Goal: Information Seeking & Learning: Learn about a topic

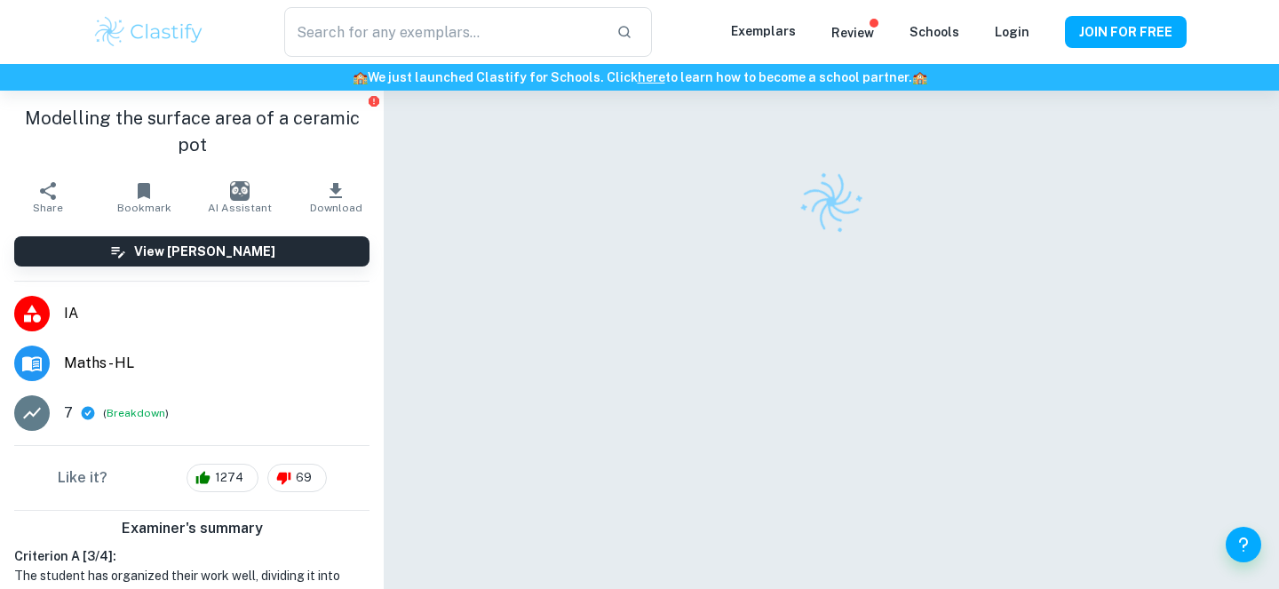
click at [249, 362] on span "Maths - HL" at bounding box center [217, 363] width 306 height 21
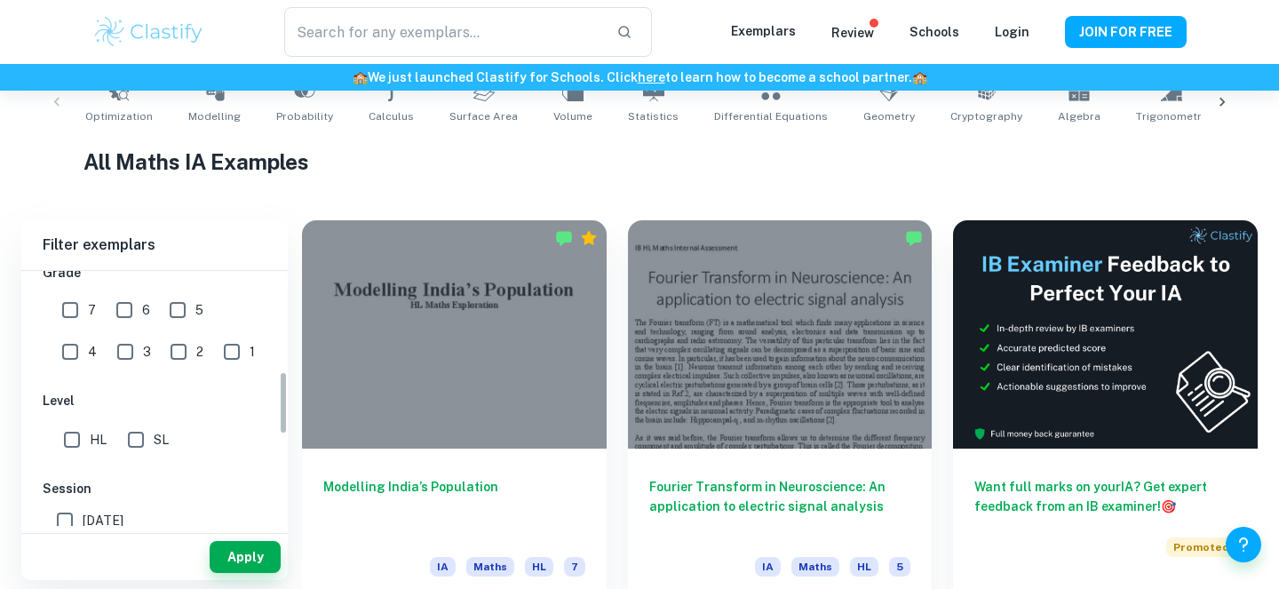
scroll to position [405, 0]
click at [145, 442] on input "SL" at bounding box center [136, 439] width 36 height 36
checkbox input "true"
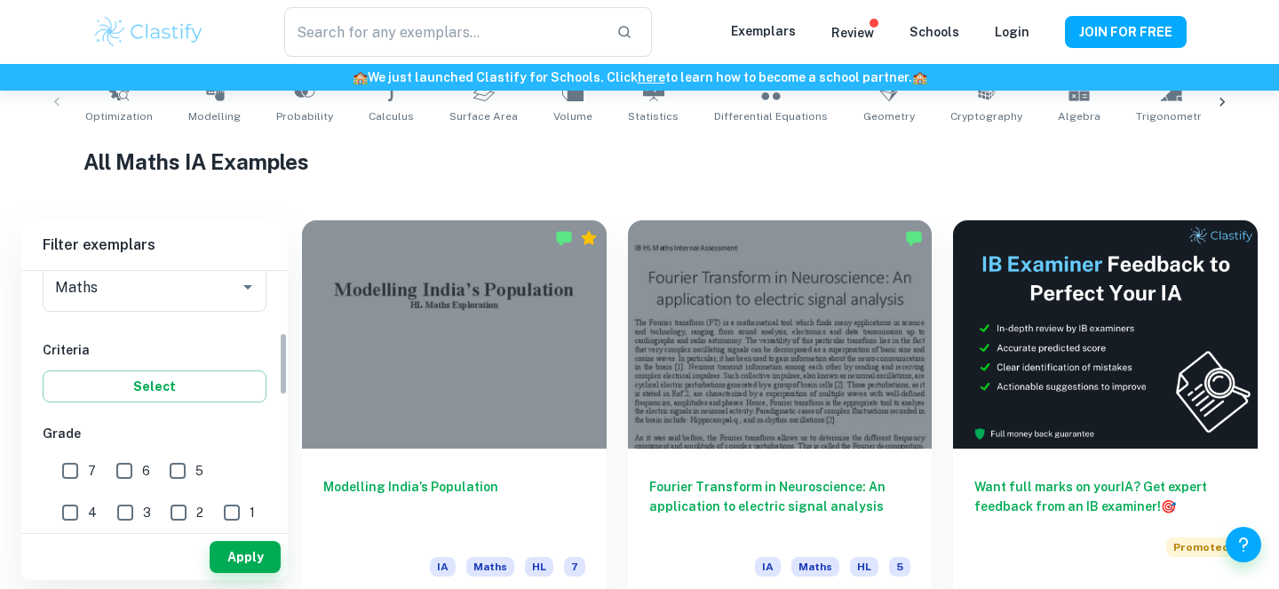
scroll to position [299, 0]
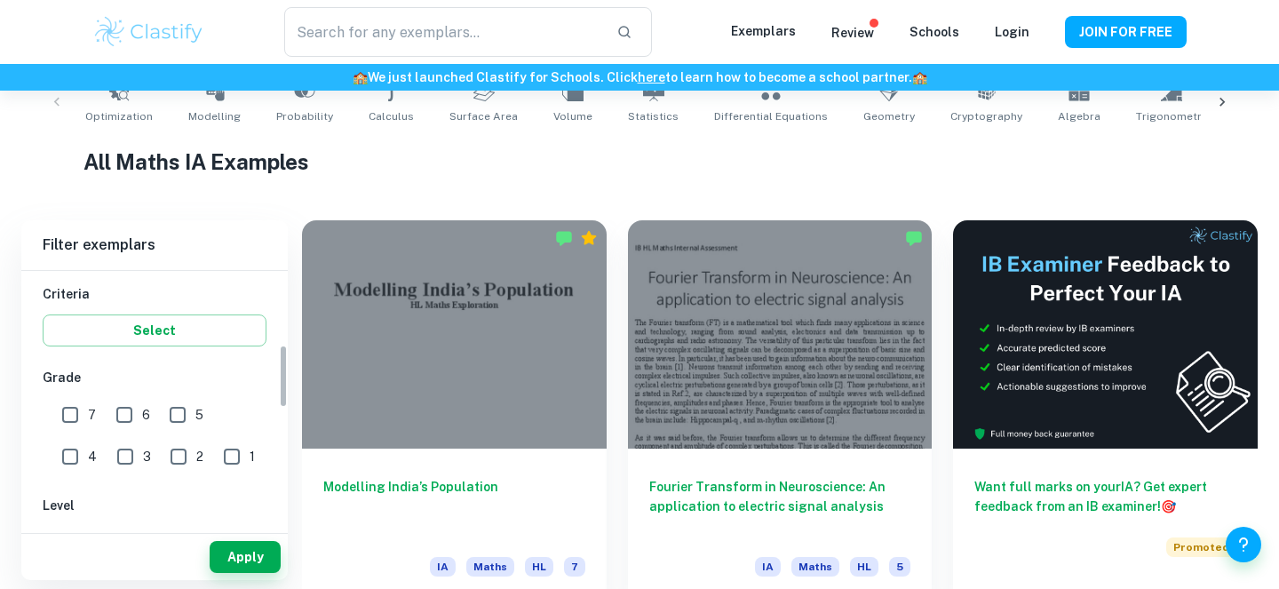
click at [71, 414] on input "7" at bounding box center [70, 415] width 36 height 36
checkbox input "true"
click at [124, 417] on input "6" at bounding box center [125, 415] width 36 height 36
checkbox input "true"
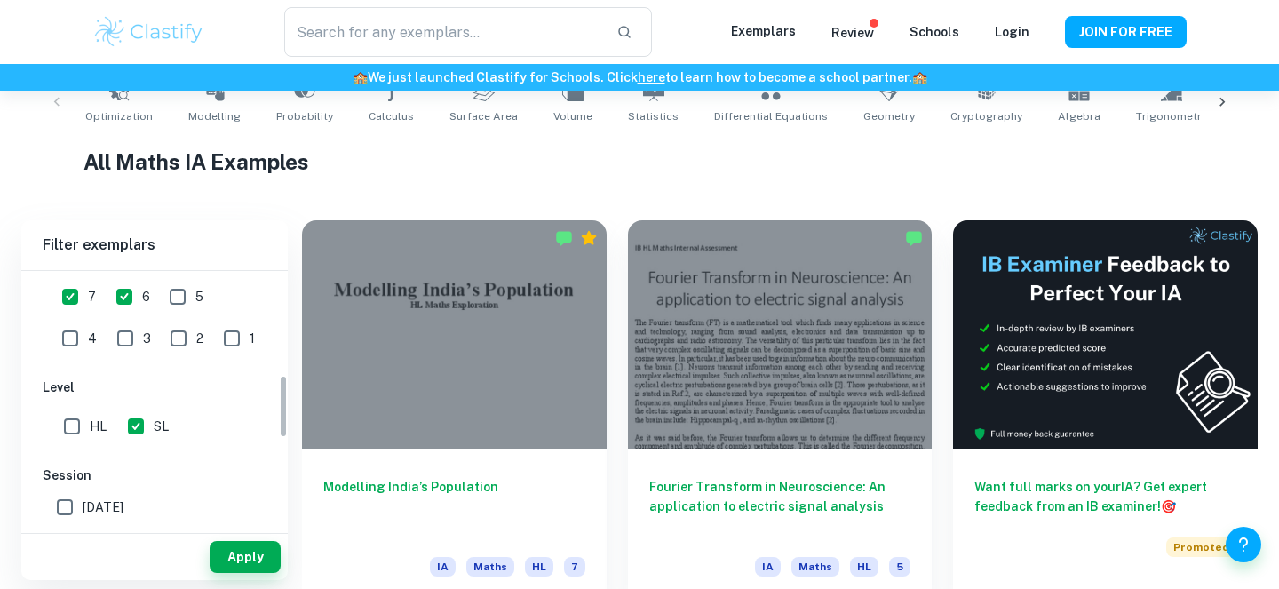
scroll to position [418, 0]
click at [251, 556] on button "Apply" at bounding box center [245, 557] width 71 height 32
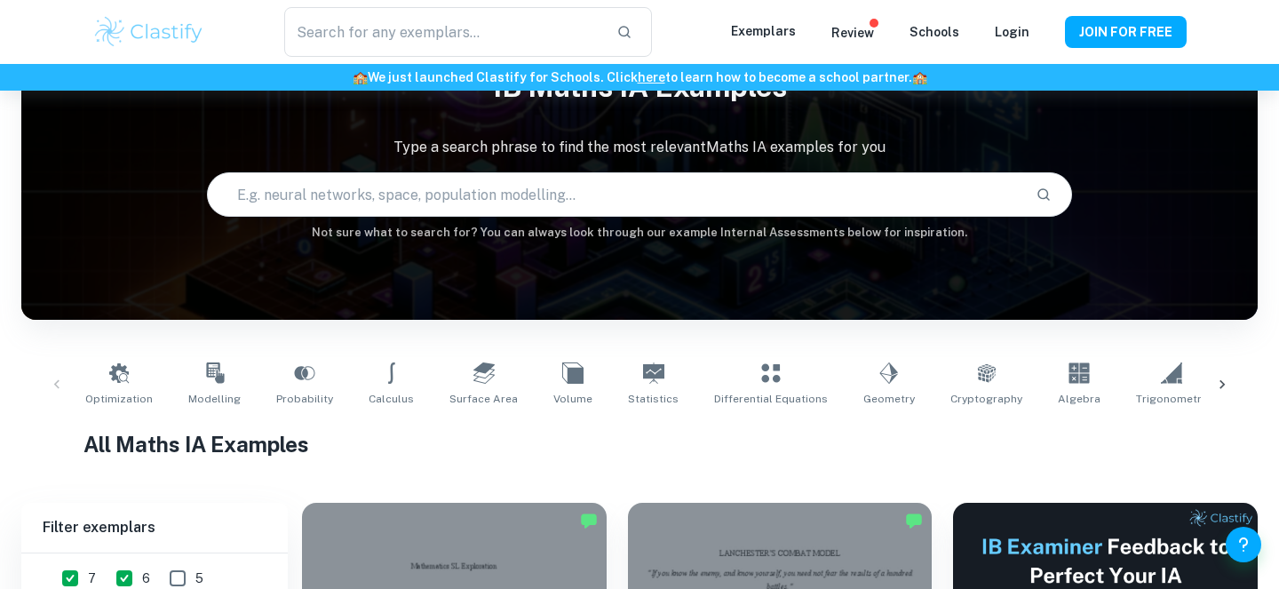
scroll to position [72, 0]
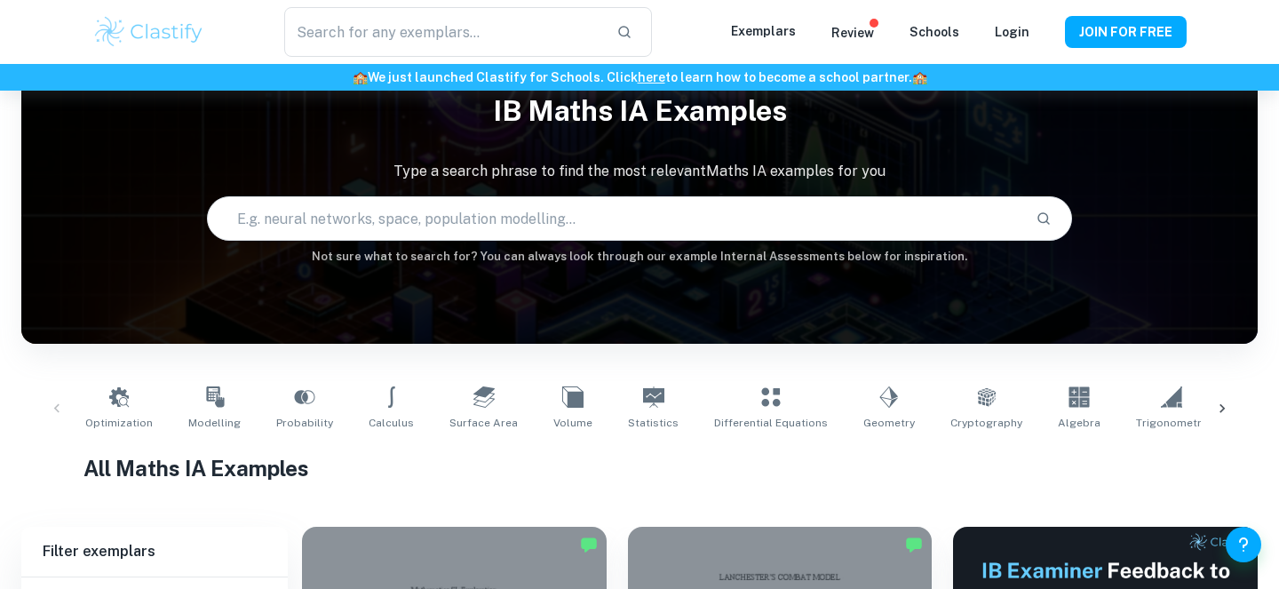
click at [558, 212] on input "text" at bounding box center [615, 219] width 814 height 50
type input "d"
type input "dengue"
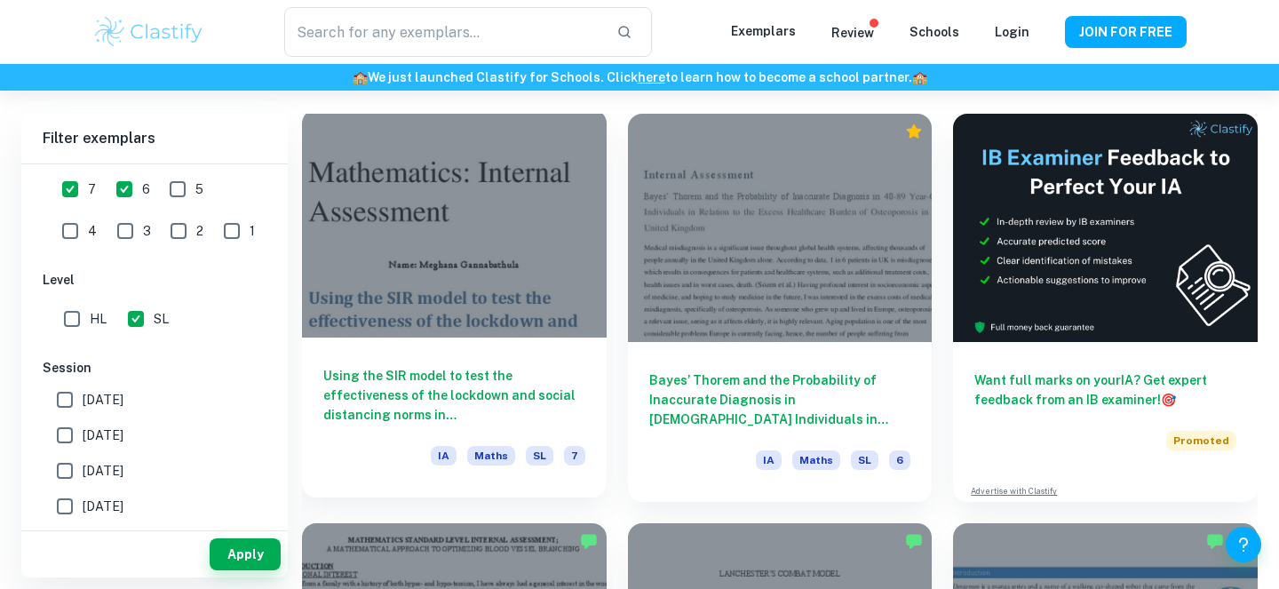
scroll to position [481, 0]
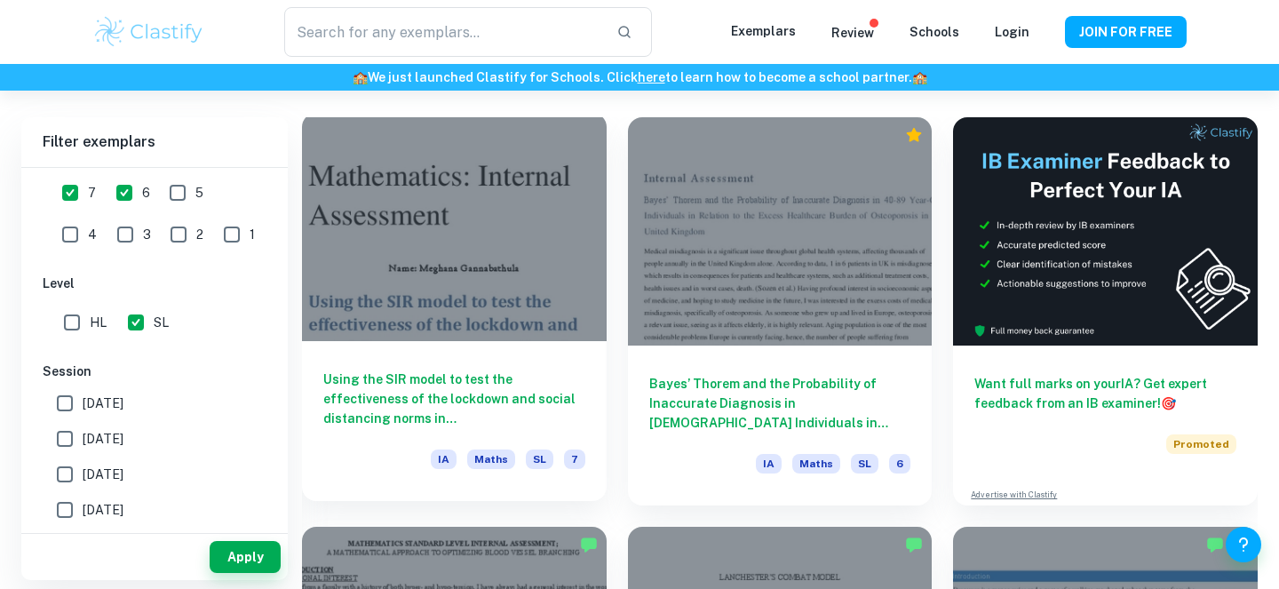
click at [449, 219] on div at bounding box center [454, 227] width 305 height 228
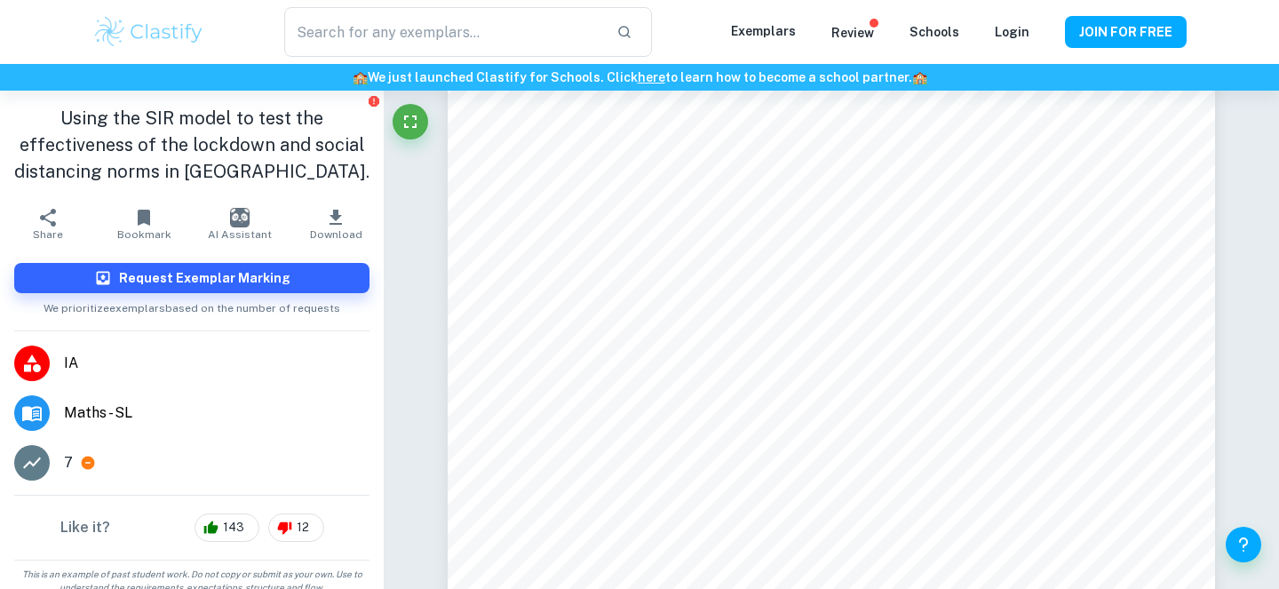
scroll to position [368, 0]
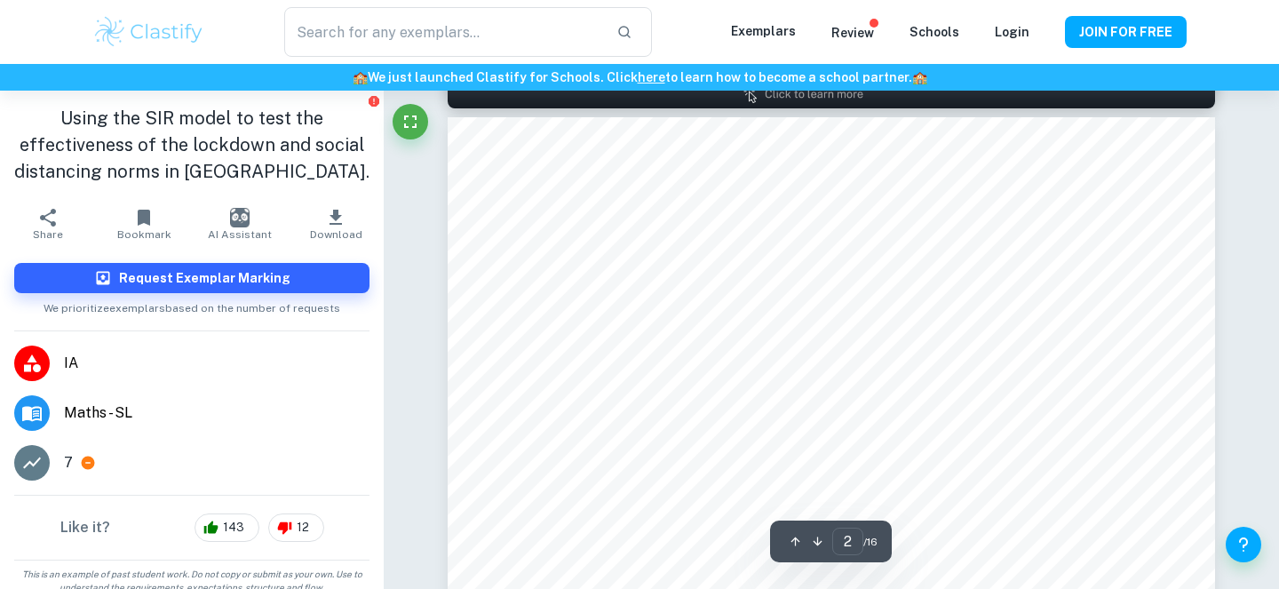
type input "1"
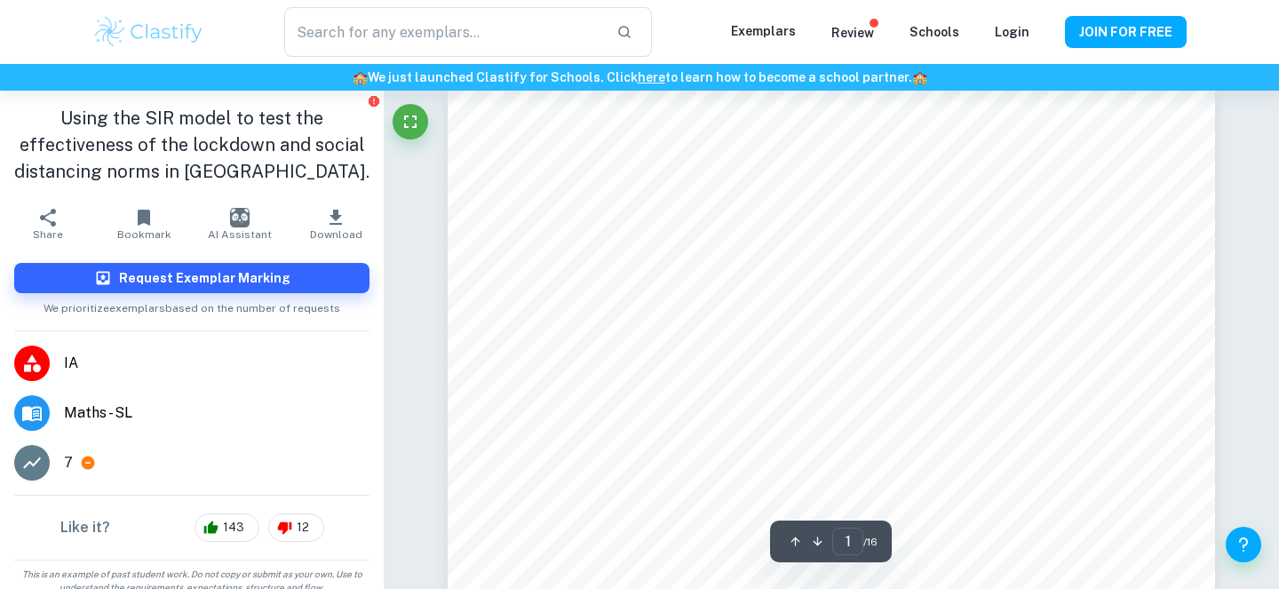
scroll to position [0, 0]
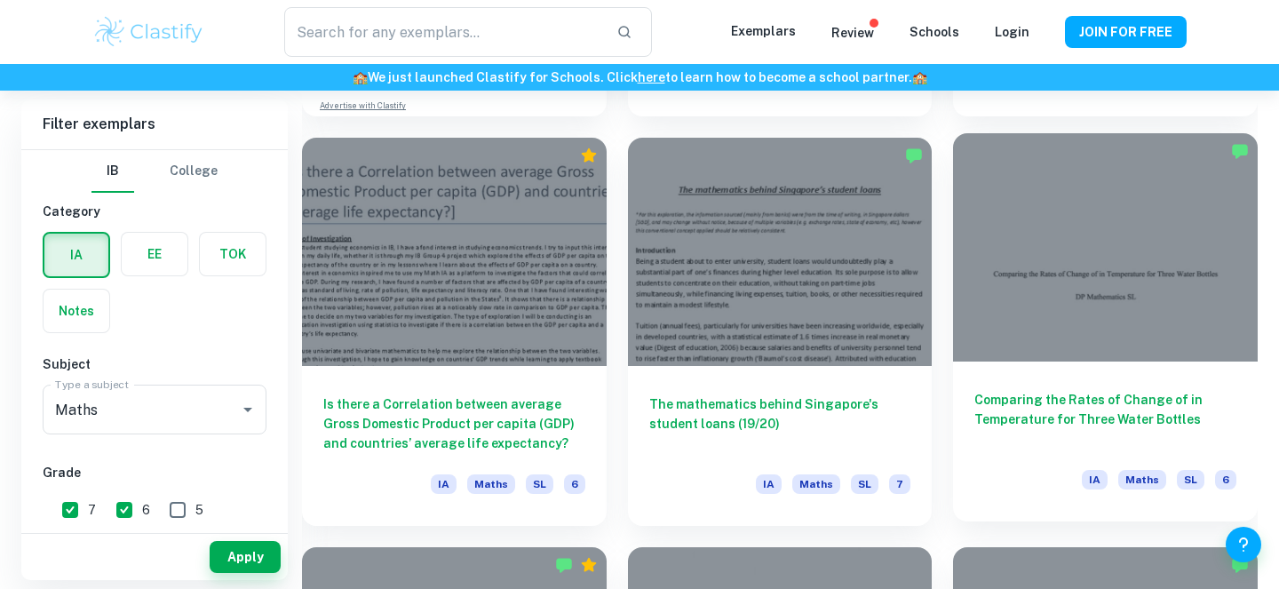
scroll to position [1655, 0]
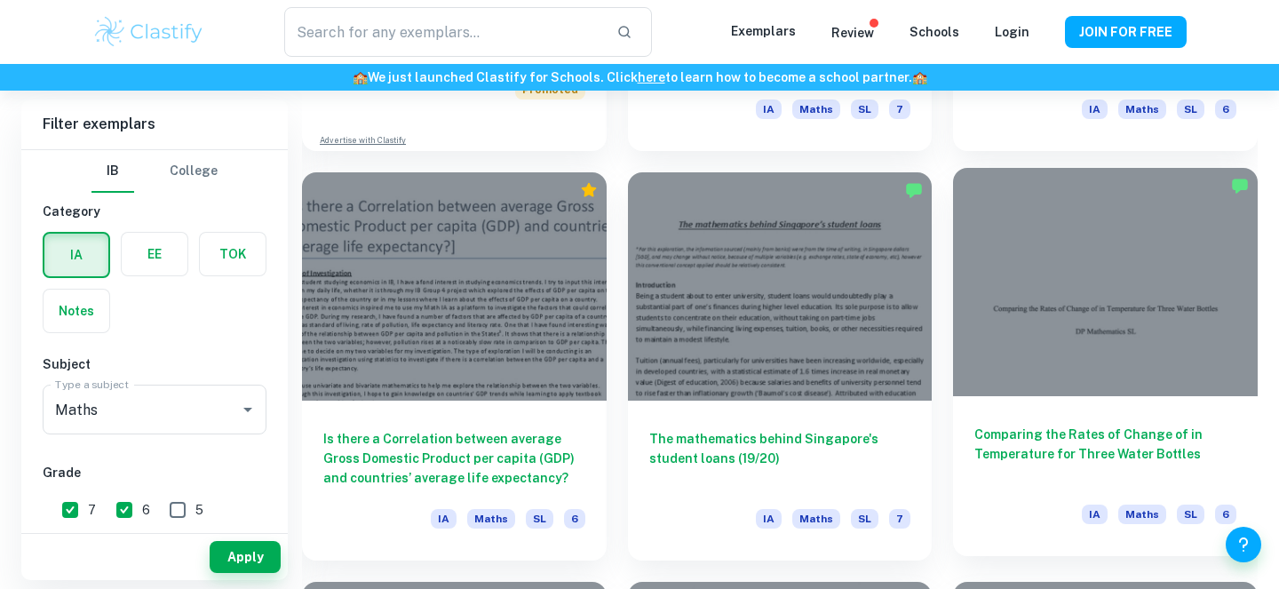
click at [1109, 441] on h6 "Comparing the Rates of Change of in Temperature for Three Water Bottles" at bounding box center [1105, 454] width 262 height 59
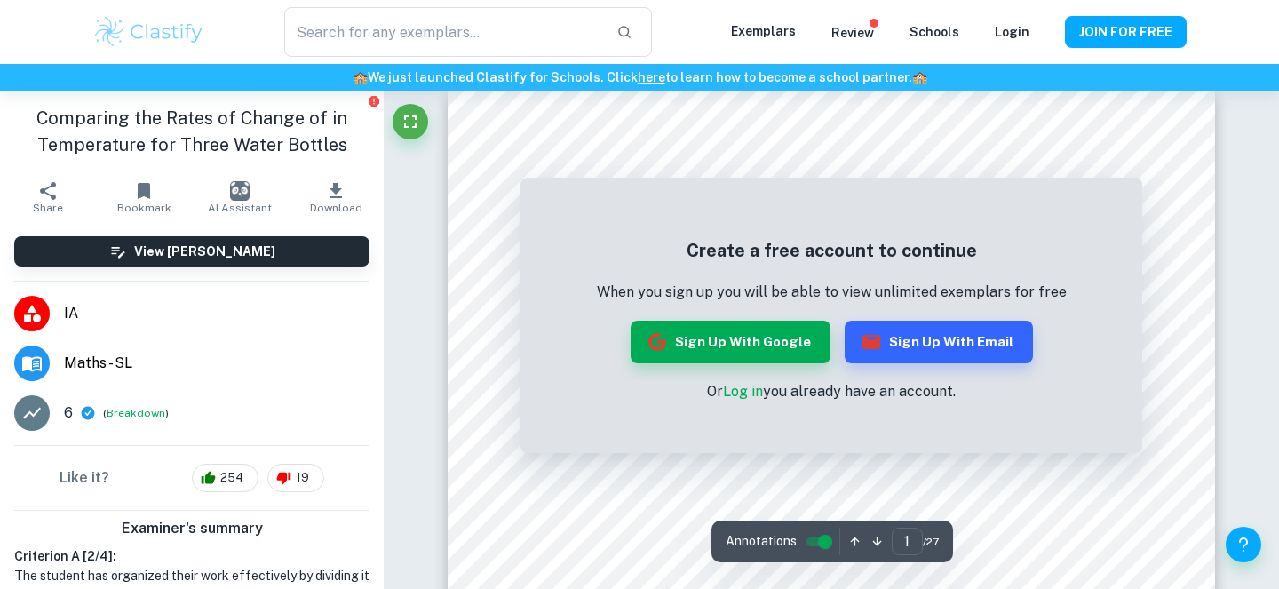
scroll to position [15, 0]
click at [791, 330] on button "Sign up with Google" at bounding box center [731, 342] width 200 height 43
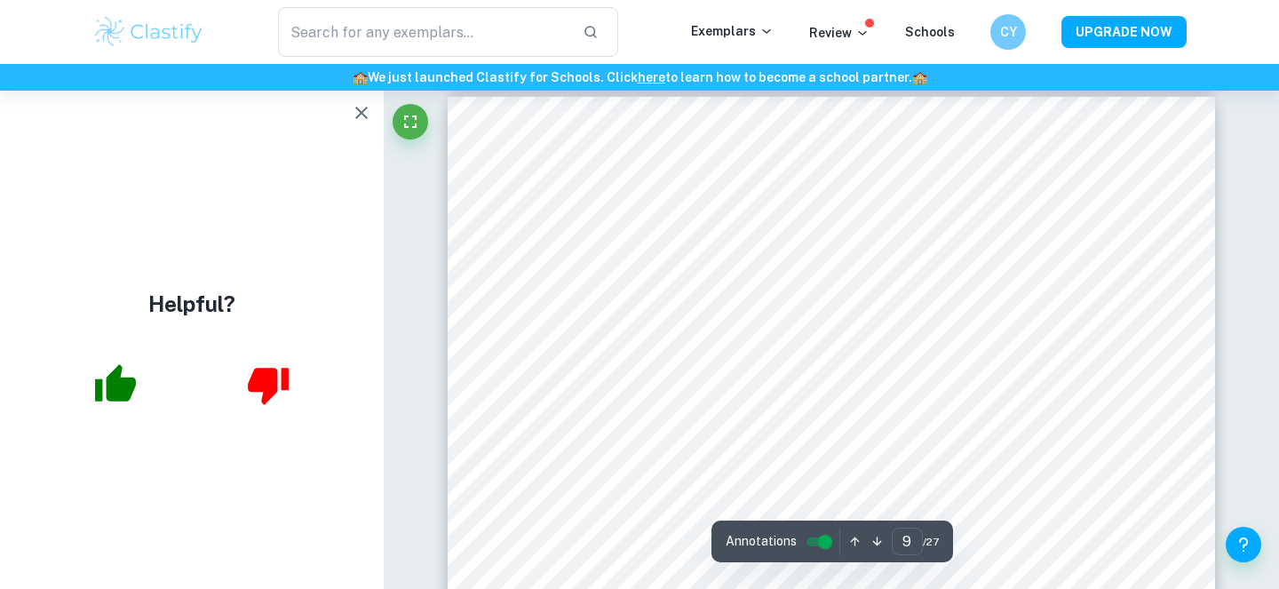
scroll to position [9803, 0]
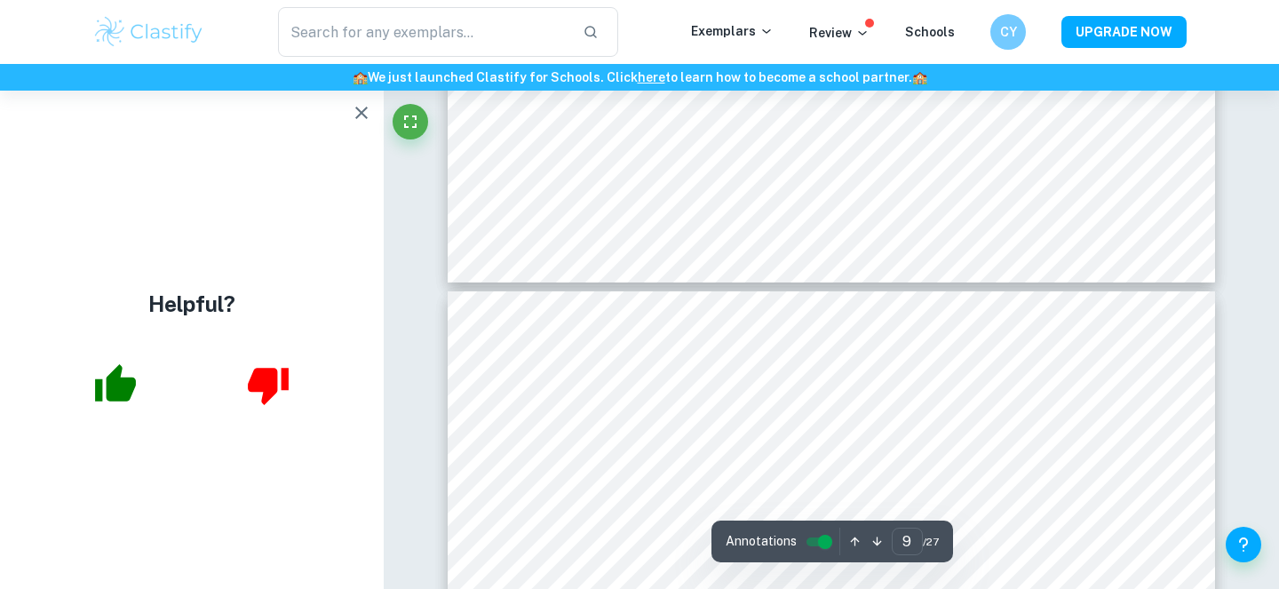
type input "10"
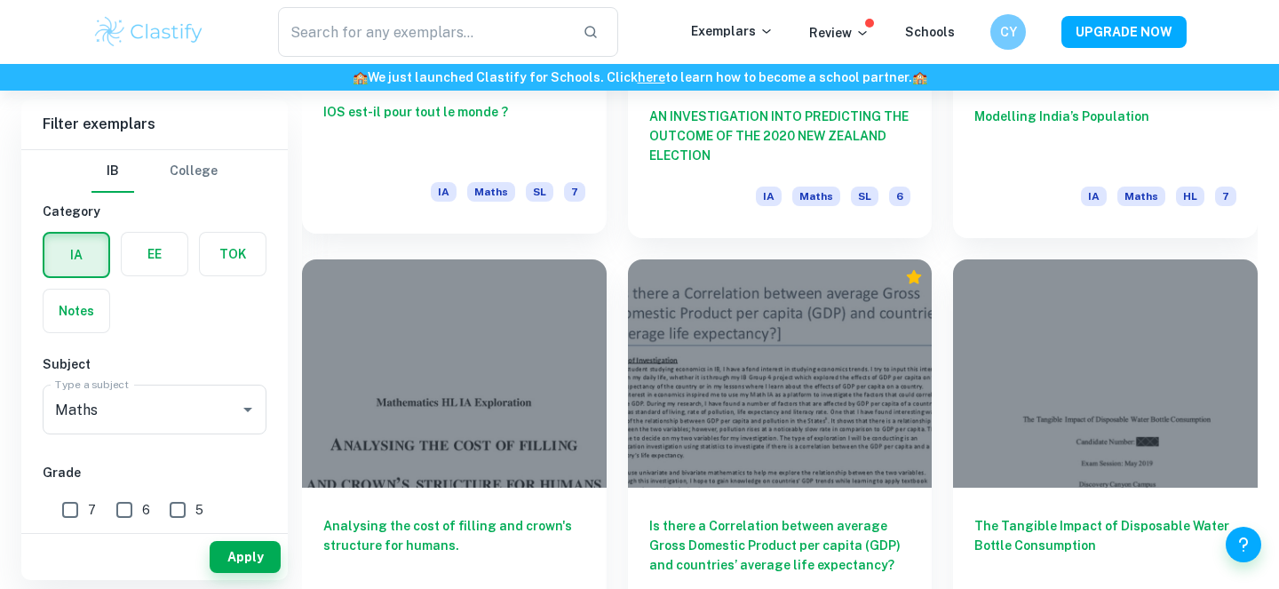
scroll to position [1980, 0]
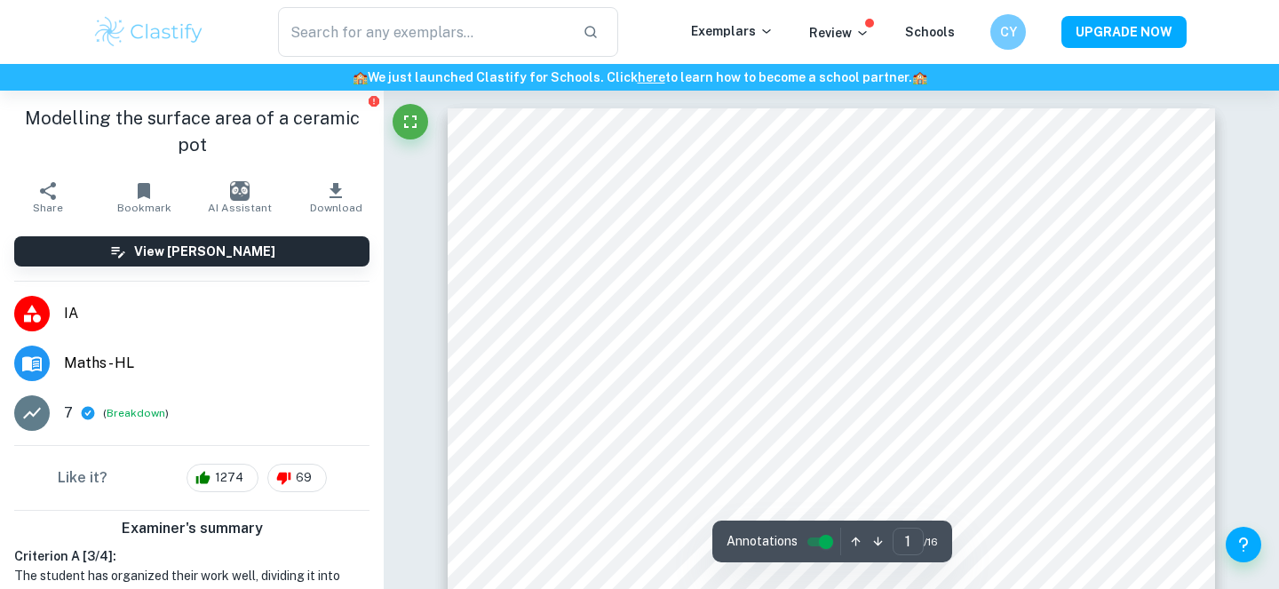
click at [167, 43] on img at bounding box center [148, 32] width 113 height 36
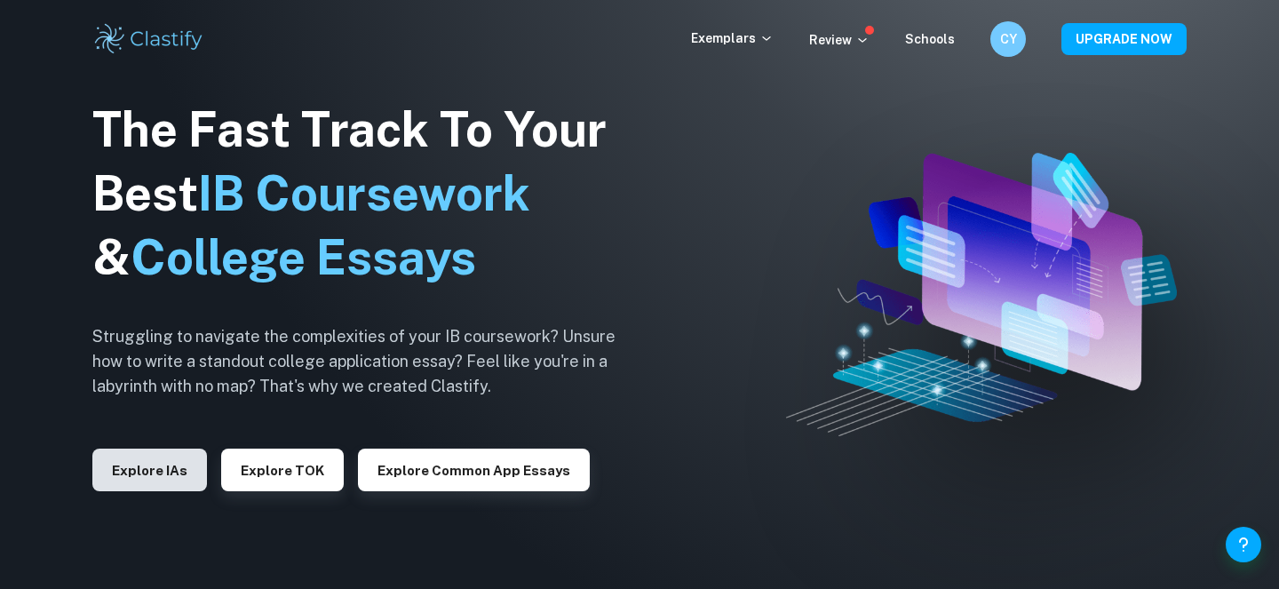
click at [134, 480] on button "Explore IAs" at bounding box center [149, 470] width 115 height 43
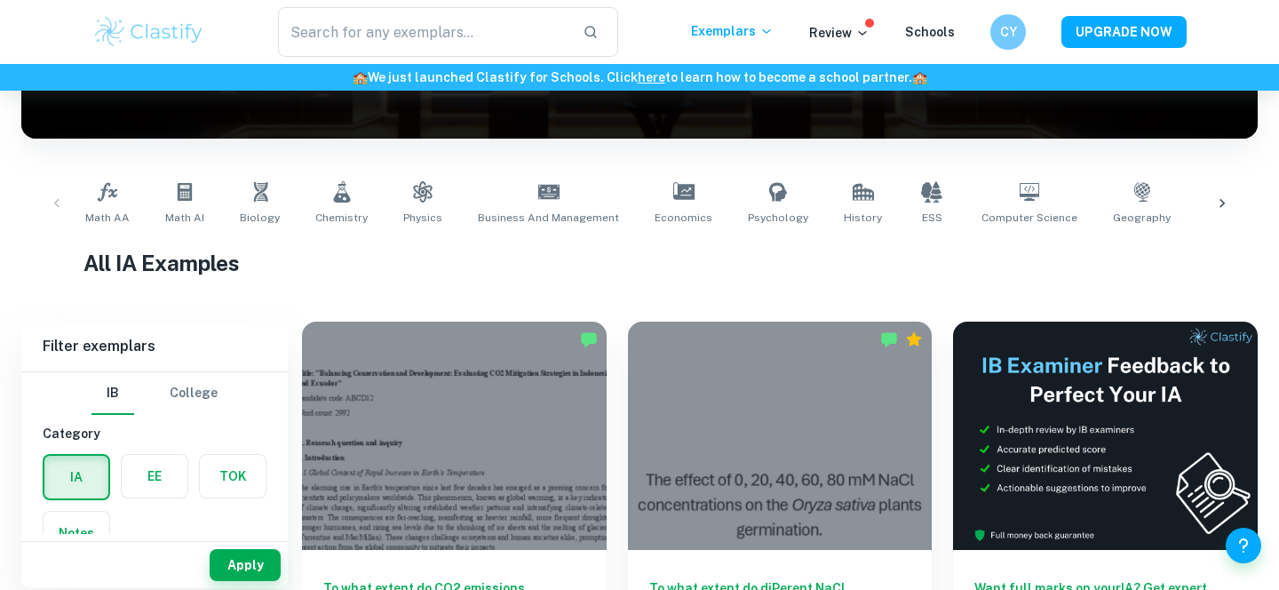
scroll to position [278, 0]
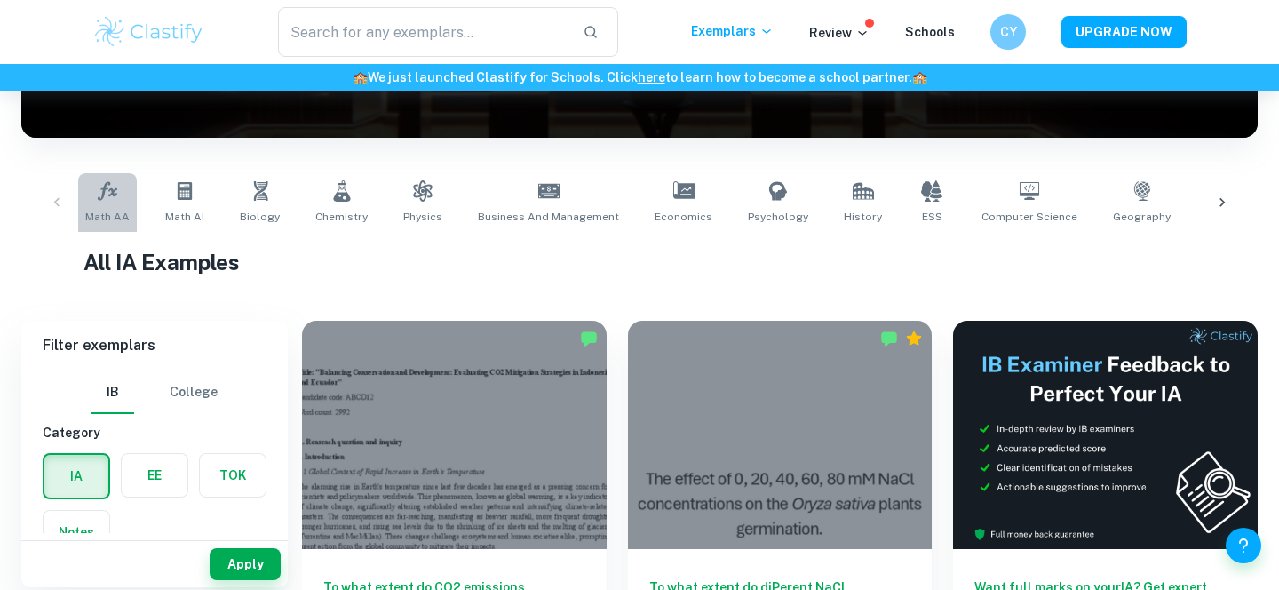
click at [91, 203] on link "Math AA" at bounding box center [107, 202] width 59 height 59
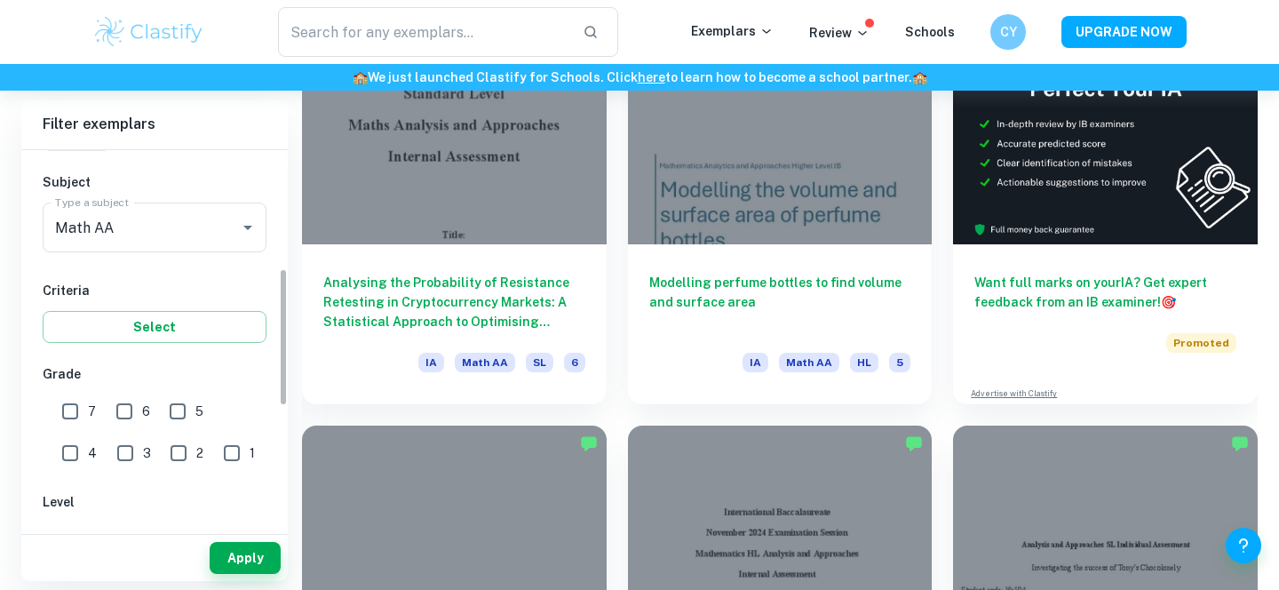
scroll to position [416, 0]
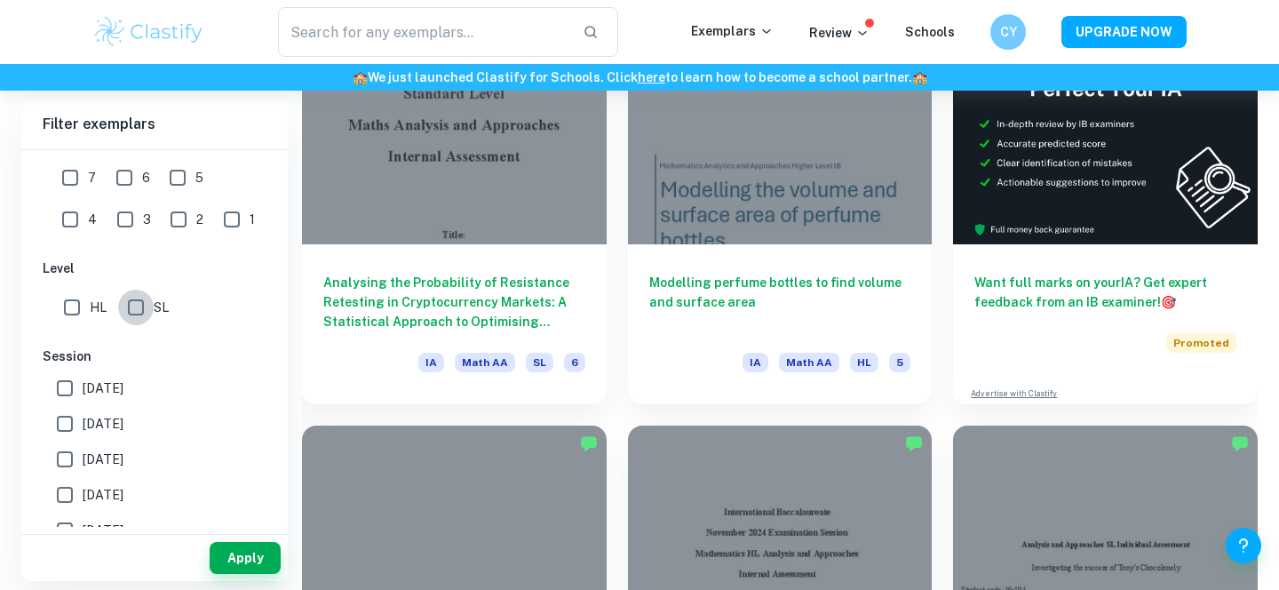
click at [146, 309] on input "SL" at bounding box center [136, 308] width 36 height 36
checkbox input "true"
click at [264, 560] on button "Apply" at bounding box center [245, 558] width 71 height 32
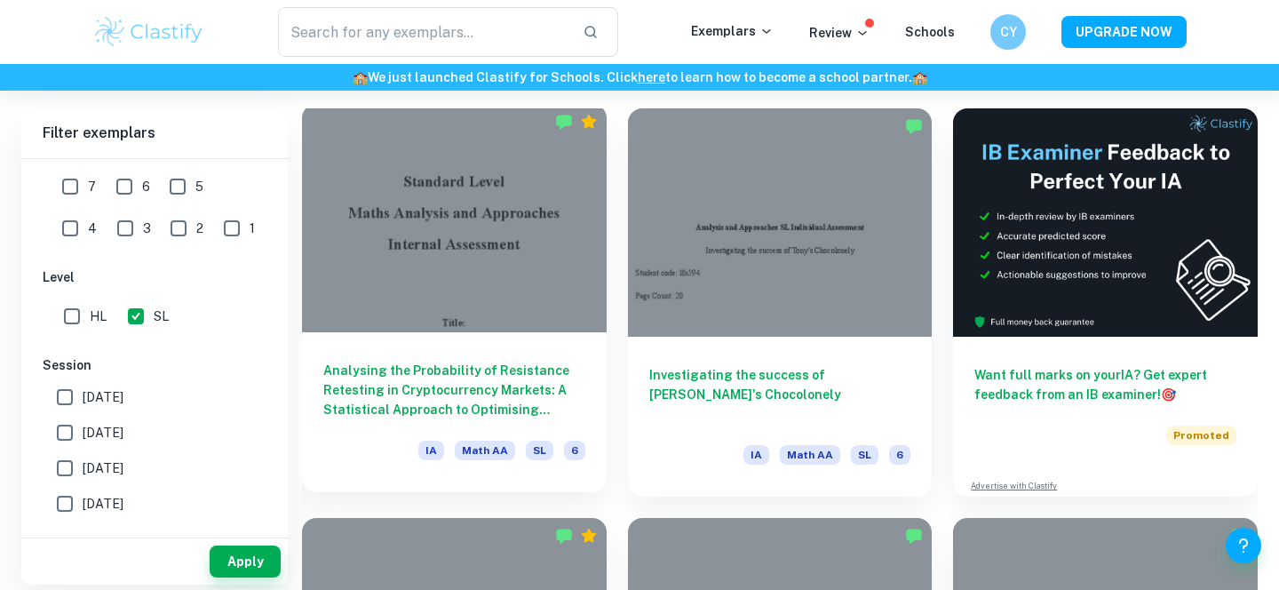
scroll to position [488, 0]
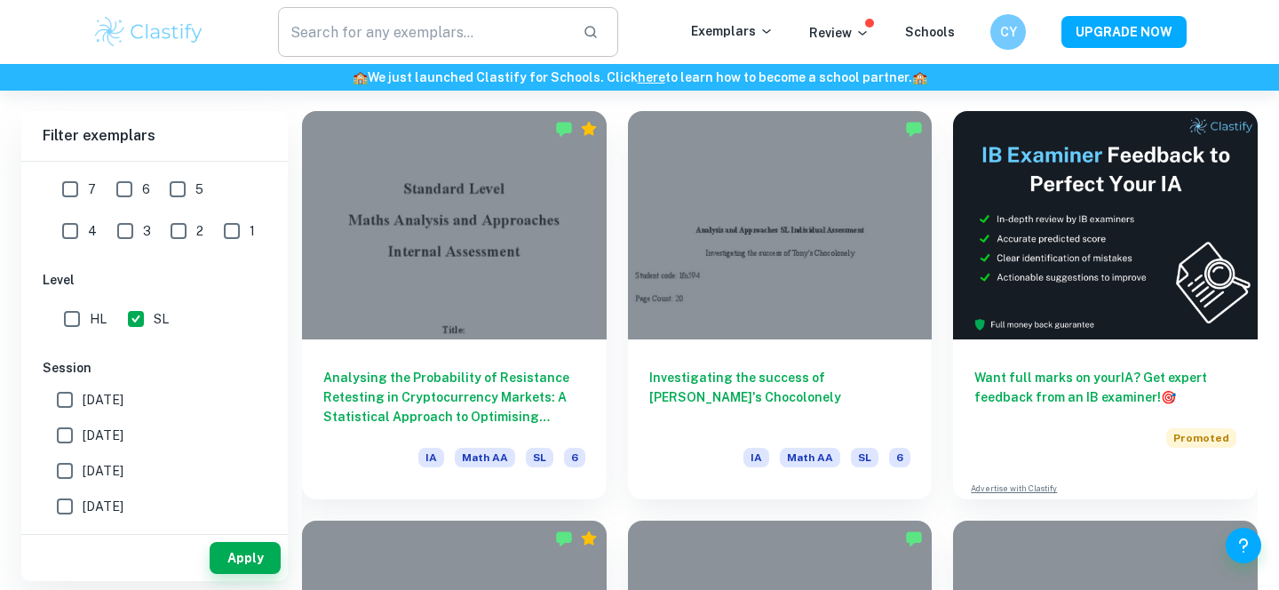
click at [507, 26] on input "text" at bounding box center [423, 32] width 290 height 50
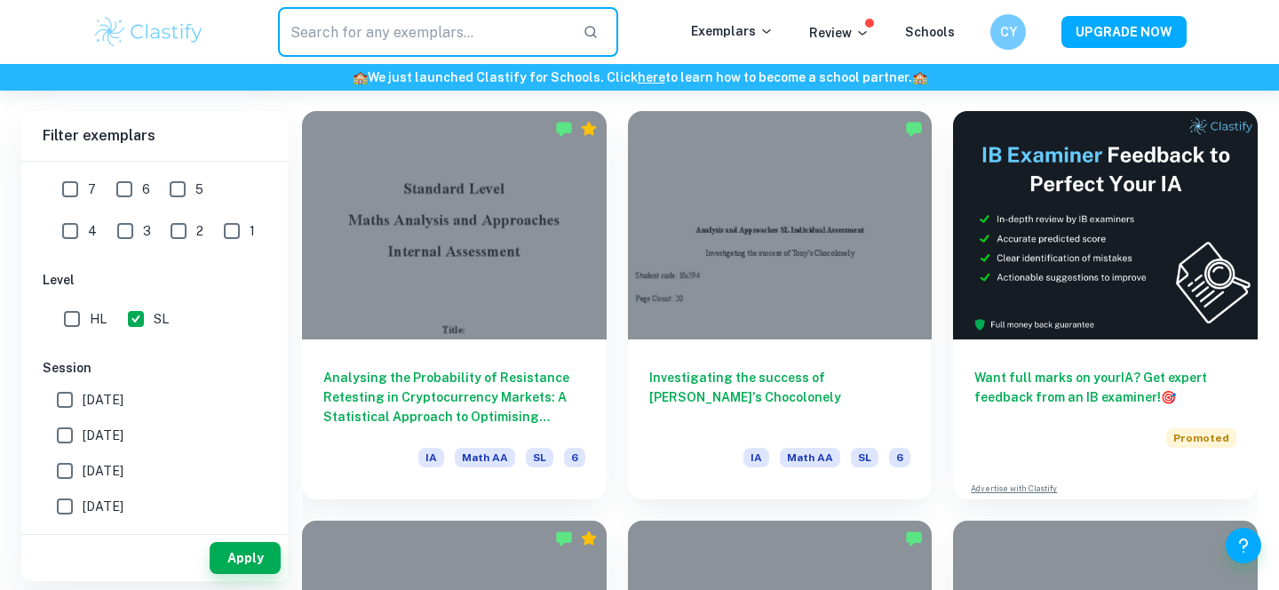
paste input "logistic model"
type input "logistic model"
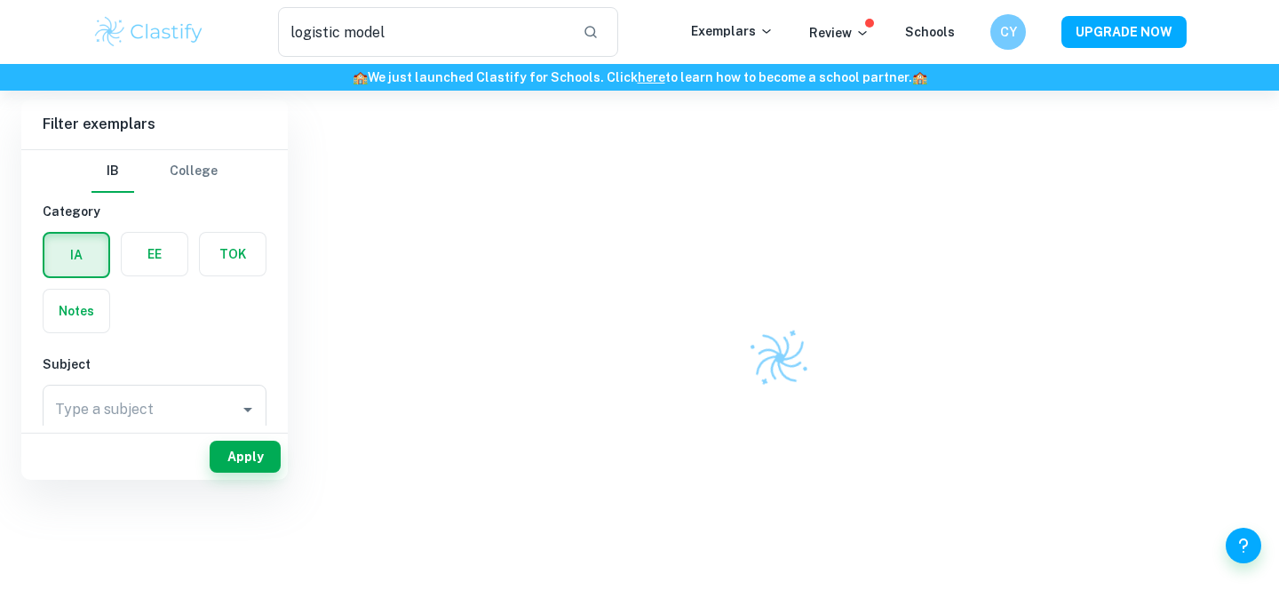
scroll to position [153, 0]
